Goal: Contribute content: Contribute content

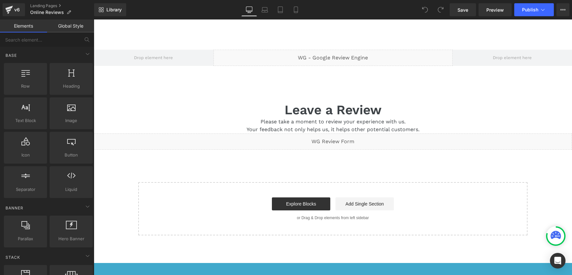
scroll to position [171, 0]
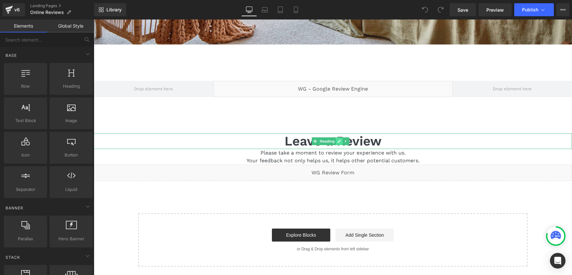
click at [340, 141] on icon at bounding box center [339, 141] width 3 height 3
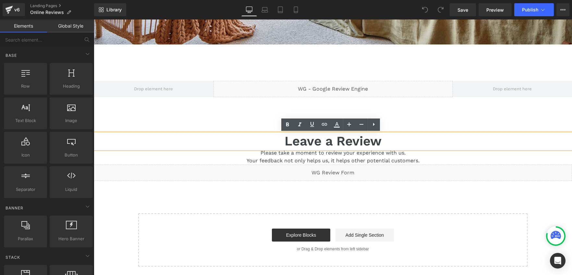
click at [386, 142] on h1 "Leave a Review" at bounding box center [333, 141] width 478 height 16
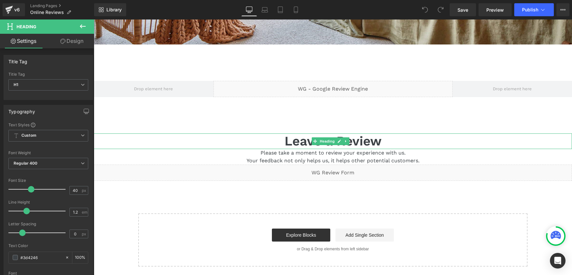
click at [284, 141] on h1 "Leave a Review" at bounding box center [333, 141] width 478 height 16
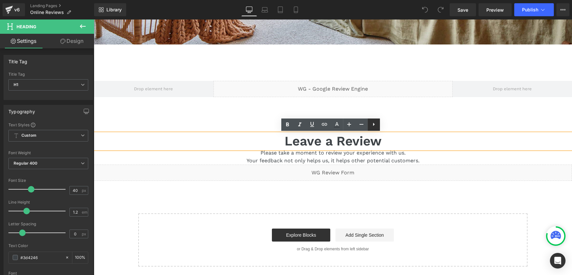
click at [374, 125] on icon at bounding box center [374, 124] width 8 height 8
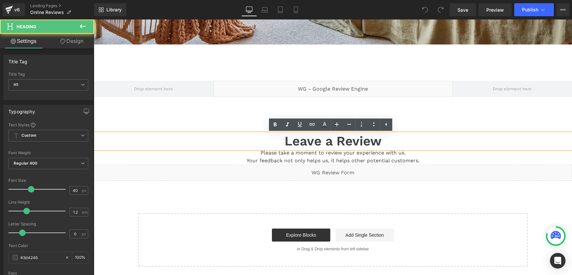
click at [387, 141] on h1 "Leave a Review" at bounding box center [333, 141] width 478 height 16
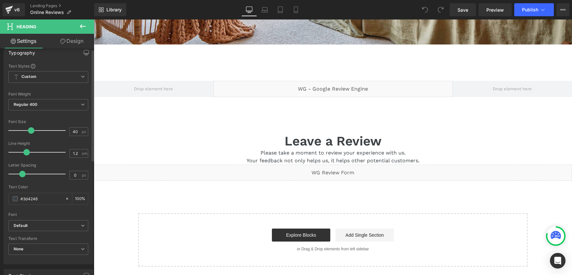
scroll to position [0, 0]
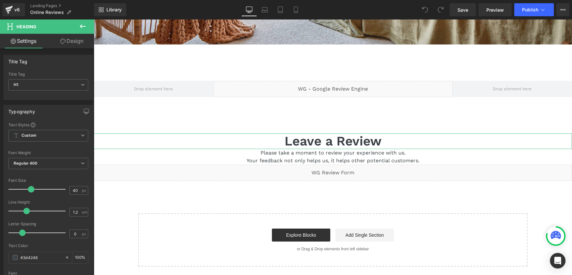
drag, startPoint x: 66, startPoint y: 41, endPoint x: 2, endPoint y: 32, distance: 64.9
click at [66, 41] on link "Design" at bounding box center [71, 41] width 47 height 15
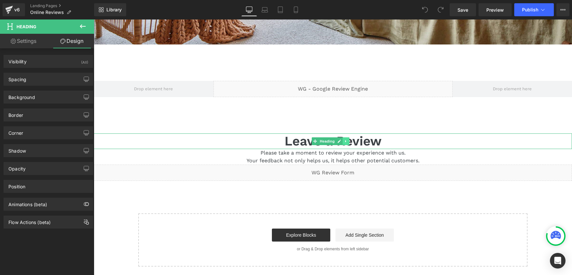
click at [346, 141] on icon at bounding box center [345, 141] width 1 height 2
click at [83, 26] on icon at bounding box center [83, 26] width 6 height 4
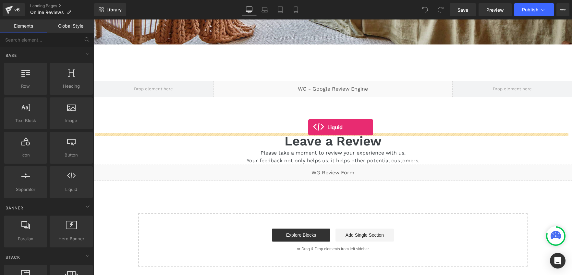
drag, startPoint x: 152, startPoint y: 197, endPoint x: 308, endPoint y: 127, distance: 171.5
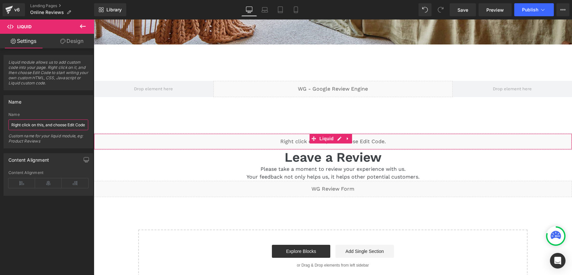
click at [30, 126] on input "Right click on this, and choose Edit Code." at bounding box center [48, 124] width 80 height 11
drag, startPoint x: 11, startPoint y: 125, endPoint x: 87, endPoint y: 129, distance: 76.4
click at [87, 129] on div "Right click on this, and choose Edit Code. Name Right click on this, and choose…" at bounding box center [48, 130] width 89 height 36
type input "Review Anchor"
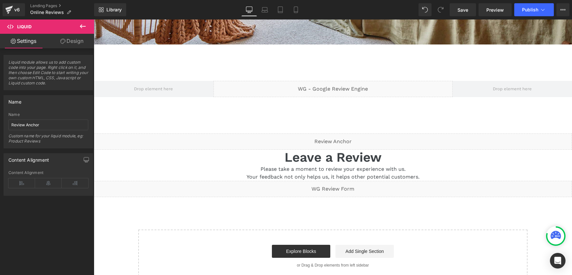
click at [54, 146] on div "Custom name for your liquid module, eg: Product Reviews" at bounding box center [48, 140] width 80 height 15
click at [69, 43] on link "Design" at bounding box center [71, 41] width 47 height 15
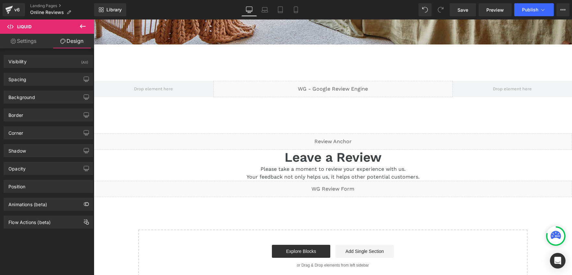
click at [31, 44] on link "Settings" at bounding box center [23, 41] width 47 height 15
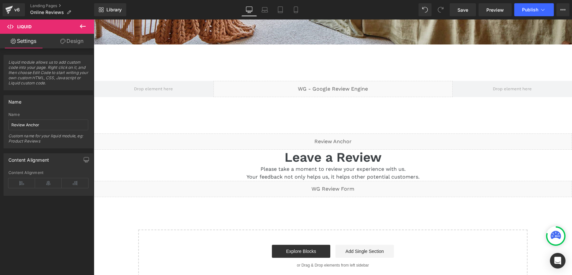
click at [40, 80] on span "Liquid module allows us to add custom code into your page. Right click on it, a…" at bounding box center [48, 75] width 80 height 30
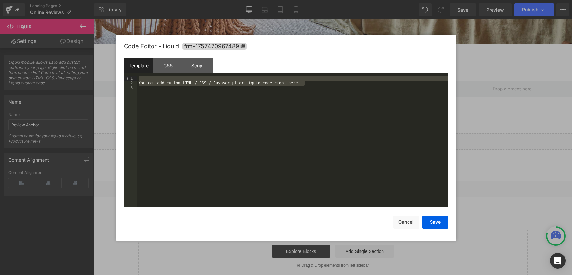
drag, startPoint x: 310, startPoint y: 84, endPoint x: 100, endPoint y: 80, distance: 210.9
click at [137, 80] on div "You can add custom HTML / CSS / Javascript or Liquid code right here." at bounding box center [292, 141] width 311 height 131
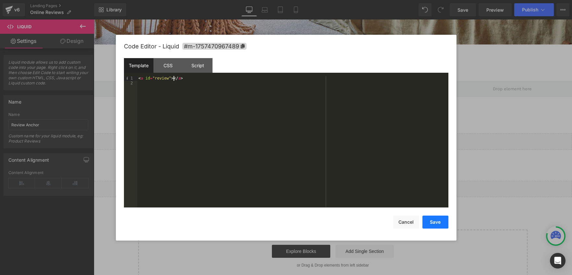
click at [439, 225] on button "Save" at bounding box center [435, 221] width 26 height 13
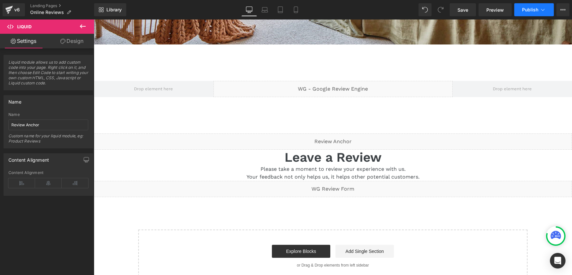
click at [529, 9] on span "Publish" at bounding box center [530, 9] width 16 height 5
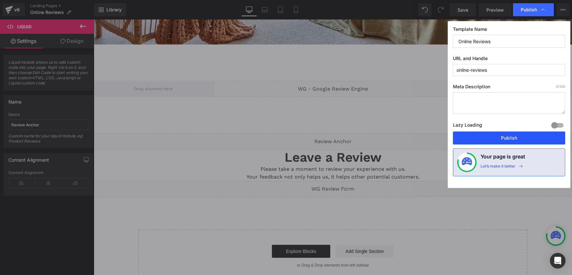
click at [515, 137] on button "Publish" at bounding box center [509, 137] width 112 height 13
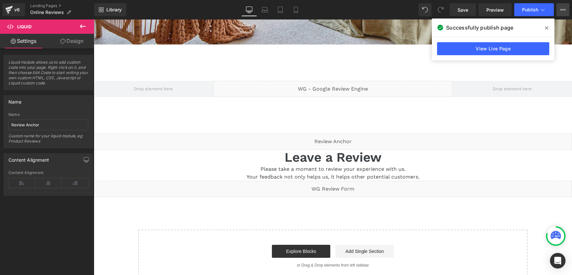
click at [562, 11] on icon at bounding box center [562, 9] width 5 height 5
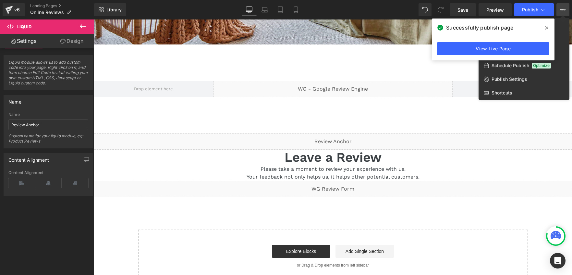
drag, startPoint x: 548, startPoint y: 27, endPoint x: 455, endPoint y: 2, distance: 96.7
click at [548, 27] on icon at bounding box center [546, 27] width 3 height 5
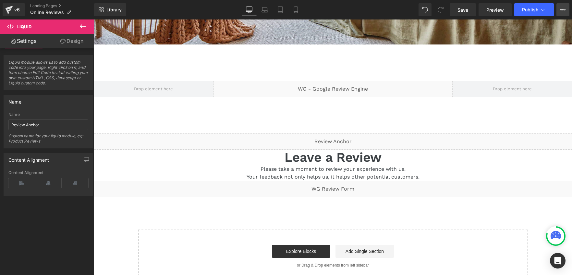
click at [564, 9] on icon at bounding box center [562, 9] width 5 height 5
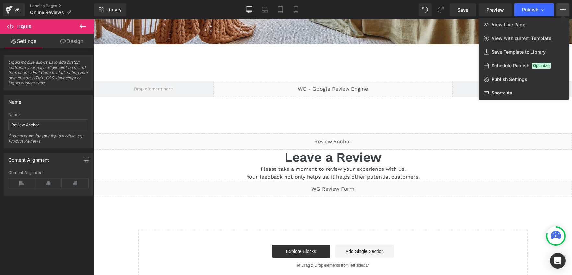
click at [79, 24] on button at bounding box center [82, 26] width 23 height 14
